Goal: Task Accomplishment & Management: Manage account settings

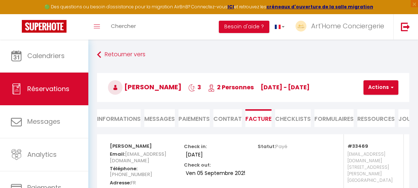
select select "cleaning"
select select "other"
select select "taxes"
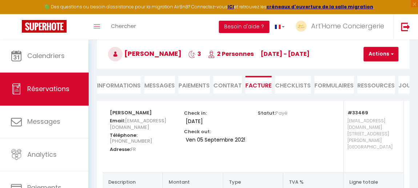
scroll to position [33, 0]
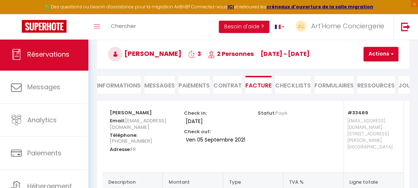
click at [66, 57] on span "Réservations" at bounding box center [48, 54] width 42 height 9
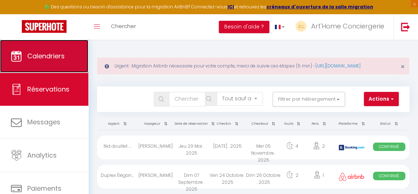
click at [67, 64] on link "Calendriers" at bounding box center [44, 56] width 88 height 33
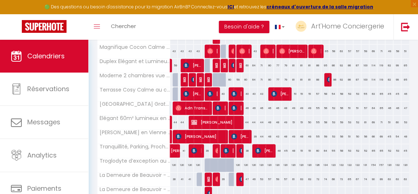
scroll to position [303, 0]
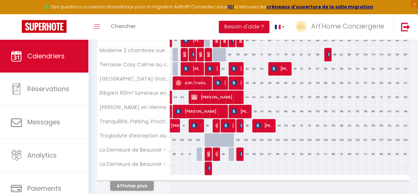
click at [174, 144] on div "120" at bounding box center [174, 139] width 8 height 13
type input "120"
type input "Lun 01 Septembre 2025"
type input "Mar 02 Septembre 2025"
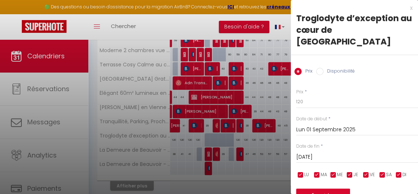
click at [406, 8] on div "x" at bounding box center [352, 8] width 122 height 9
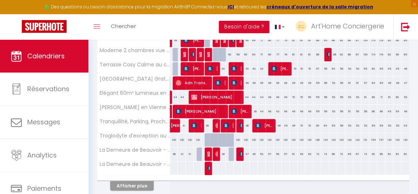
click at [235, 142] on div "120" at bounding box center [238, 139] width 8 height 13
type input "120"
type input "Mar 09 Septembre 2025"
type input "Mer 10 Septembre 2025"
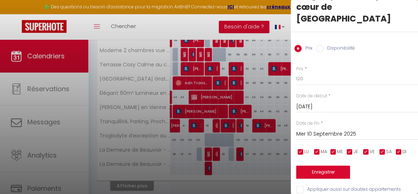
scroll to position [0, 0]
click at [344, 45] on label "Disponibilité" at bounding box center [339, 49] width 31 height 8
click at [324, 45] on input "Disponibilité" at bounding box center [319, 48] width 7 height 7
radio input "true"
radio input "false"
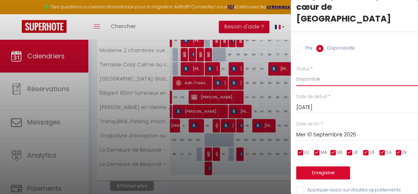
click at [307, 72] on select "Disponible Indisponible" at bounding box center [357, 79] width 122 height 14
select select "0"
click at [296, 72] on select "Disponible Indisponible" at bounding box center [357, 79] width 122 height 14
click at [317, 130] on input "Mer 10 Septembre 2025" at bounding box center [357, 134] width 122 height 9
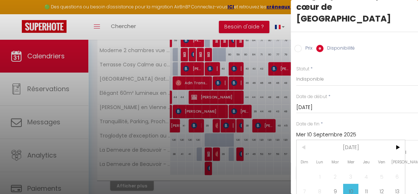
scroll to position [64, 0]
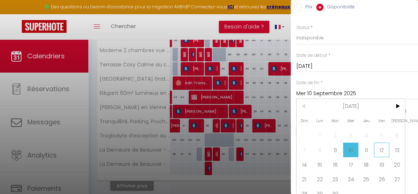
click at [384, 142] on span "12" at bounding box center [382, 149] width 16 height 15
type input "Ven 12 Septembre 2025"
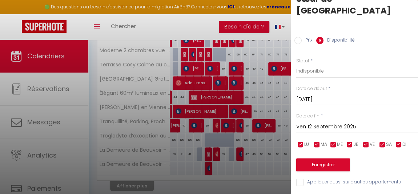
scroll to position [24, 0]
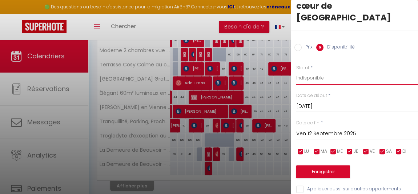
click at [328, 71] on select "Disponible Indisponible" at bounding box center [357, 78] width 122 height 14
click at [296, 71] on select "Disponible Indisponible" at bounding box center [357, 78] width 122 height 14
click at [323, 165] on button "Enregistrer" at bounding box center [323, 171] width 54 height 13
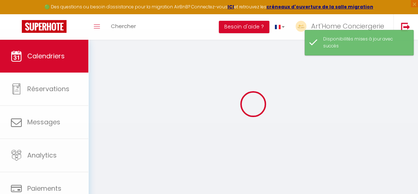
scroll to position [303, 0]
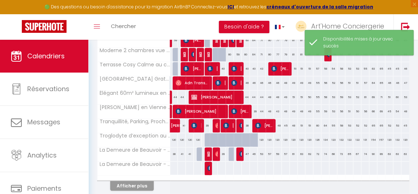
click at [234, 143] on div at bounding box center [238, 140] width 8 height 14
select select "1"
type input "Mar 09 Septembre 2025"
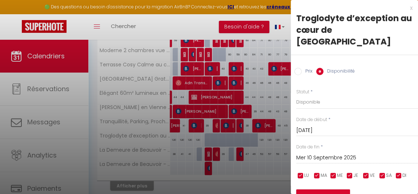
scroll to position [24, 0]
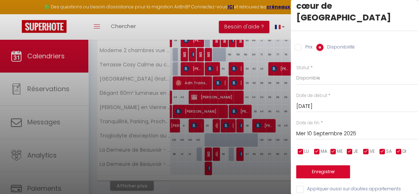
click at [318, 129] on input "Mer 10 Septembre 2025" at bounding box center [357, 133] width 122 height 9
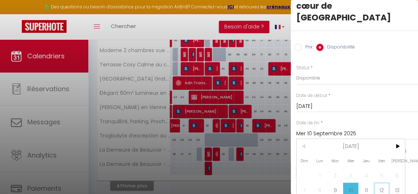
click at [383, 182] on span "12" at bounding box center [382, 189] width 16 height 15
type input "Ven 12 Septembre 2025"
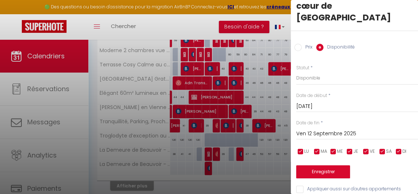
click at [330, 44] on label "Disponibilité" at bounding box center [339, 48] width 31 height 8
click at [324, 44] on input "Disponibilité" at bounding box center [319, 47] width 7 height 7
click at [314, 71] on select "Disponible Indisponible" at bounding box center [357, 78] width 122 height 14
select select "0"
click at [296, 71] on select "Disponible Indisponible" at bounding box center [357, 78] width 122 height 14
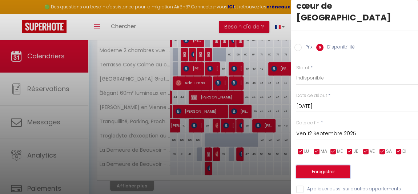
click at [326, 165] on button "Enregistrer" at bounding box center [323, 171] width 54 height 13
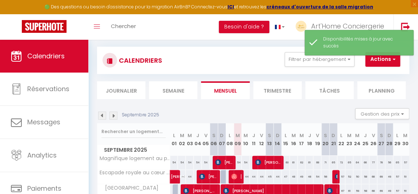
scroll to position [303, 0]
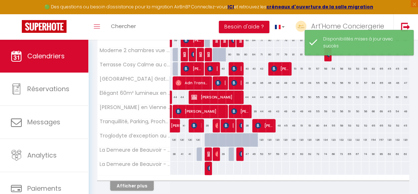
click at [215, 146] on div at bounding box center [217, 144] width 8 height 14
select select "1"
type input "Sam 06 Septembre 2025"
type input "Dim 07 Septembre 2025"
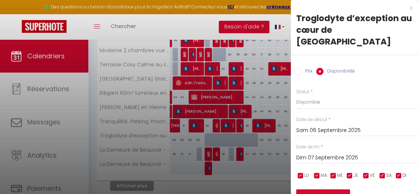
click at [235, 146] on div at bounding box center [209, 97] width 418 height 194
select select
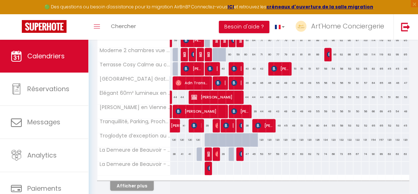
click at [237, 145] on div at bounding box center [241, 144] width 8 height 14
select select "1"
type input "Mar 09 Septembre 2025"
type input "Mer 10 Septembre 2025"
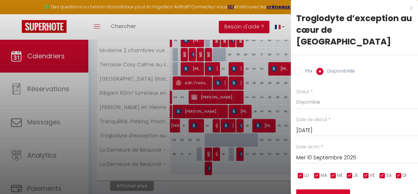
click at [243, 145] on div at bounding box center [209, 97] width 418 height 194
select select
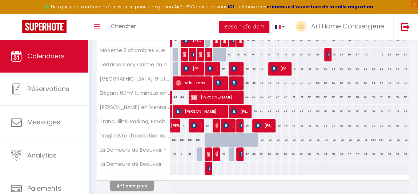
click at [254, 146] on div at bounding box center [257, 144] width 8 height 14
select select "1"
type input "Jeu 11 Septembre 2025"
type input "Ven 12 Septembre 2025"
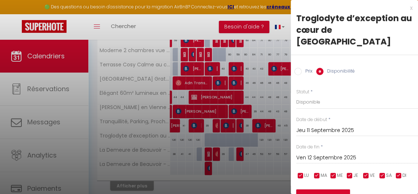
click at [201, 22] on div at bounding box center [209, 97] width 418 height 194
